Goal: Find specific page/section

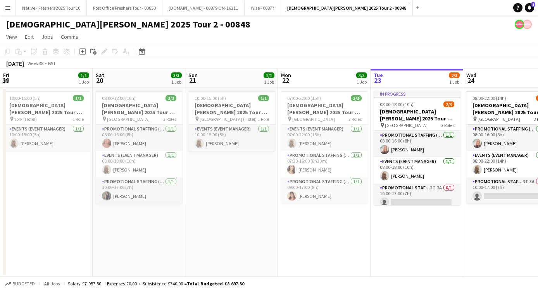
scroll to position [0, 170]
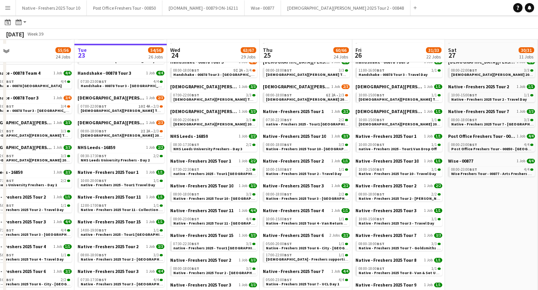
scroll to position [161, 0]
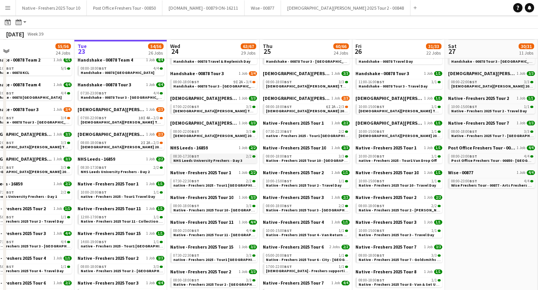
click at [197, 156] on span "BST" at bounding box center [196, 156] width 8 height 5
